Goal: Complete application form

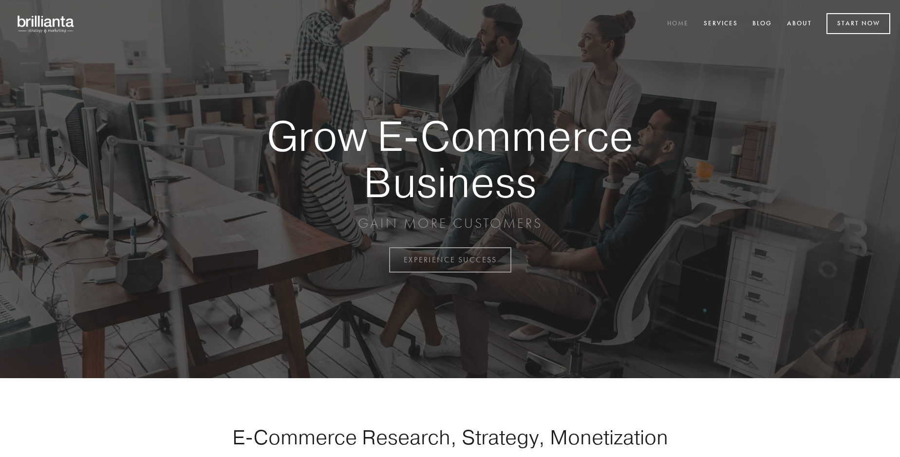
scroll to position [2552, 0]
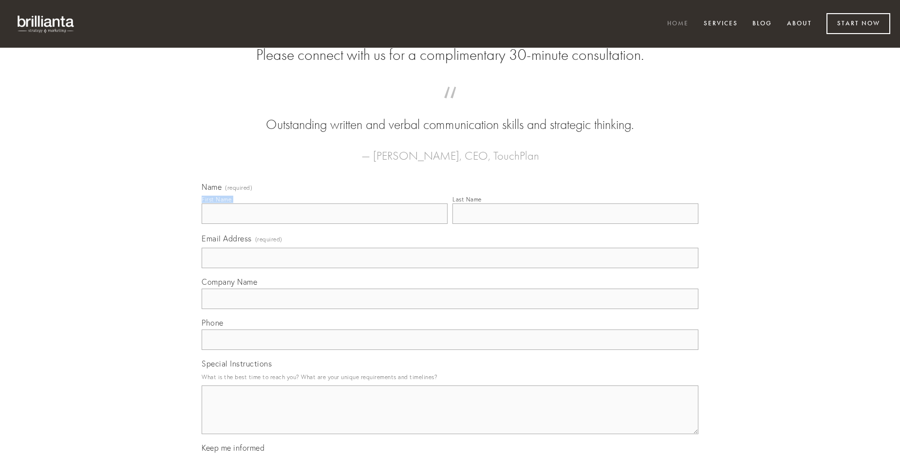
type input "[PERSON_NAME]"
click at [575, 224] on input "Last Name" at bounding box center [575, 213] width 246 height 20
type input "[PERSON_NAME]"
click at [450, 268] on input "Email Address (required)" at bounding box center [450, 258] width 497 height 20
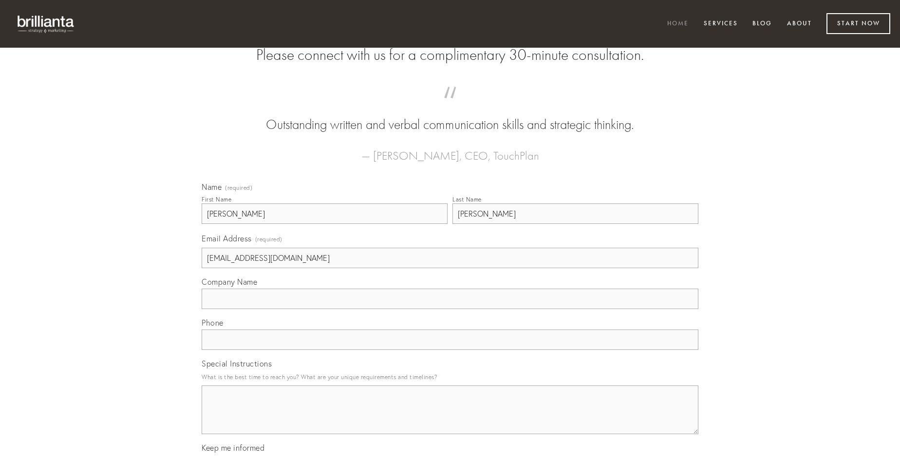
type input "[EMAIL_ADDRESS][DOMAIN_NAME]"
click at [450, 309] on input "Company Name" at bounding box center [450, 299] width 497 height 20
type input "[PERSON_NAME]"
click at [450, 350] on input "text" at bounding box center [450, 340] width 497 height 20
click at [450, 419] on textarea "Special Instructions" at bounding box center [450, 410] width 497 height 49
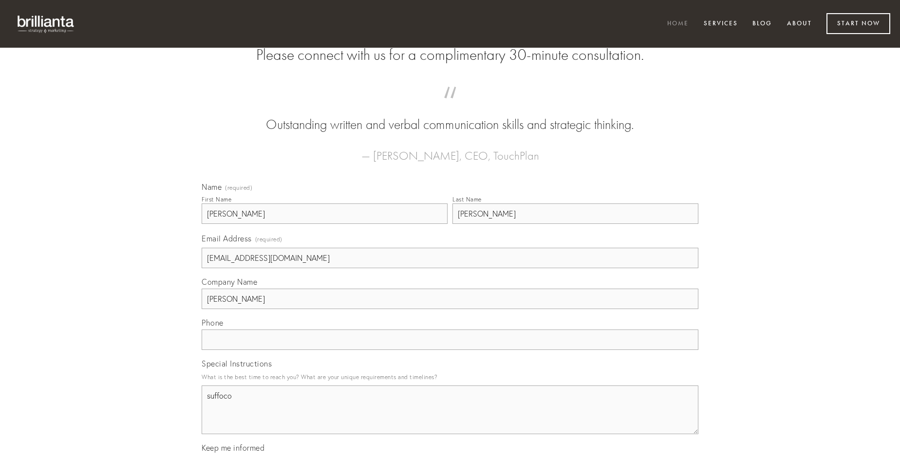
type textarea "suffoco"
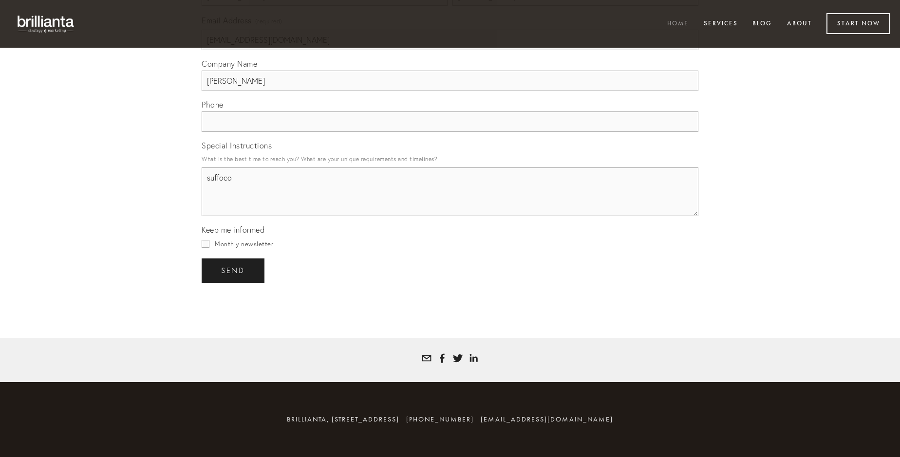
click at [234, 270] on span "send" at bounding box center [233, 270] width 24 height 9
